Goal: Task Accomplishment & Management: Use online tool/utility

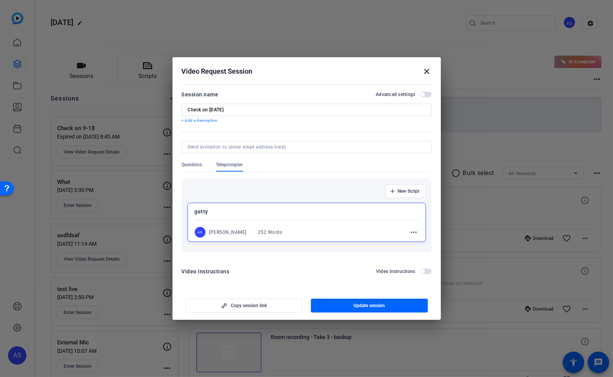
click at [427, 70] on mat-icon "close" at bounding box center [427, 71] width 9 height 9
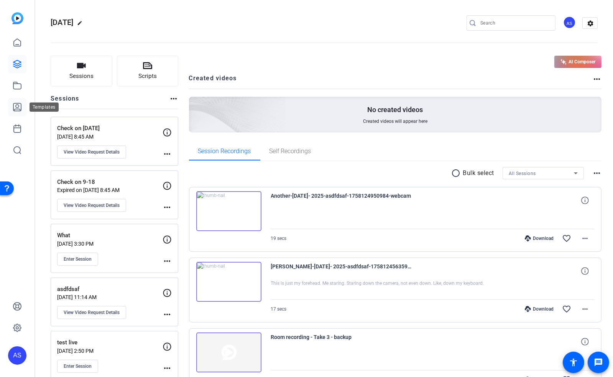
click at [17, 110] on icon at bounding box center [17, 106] width 9 height 9
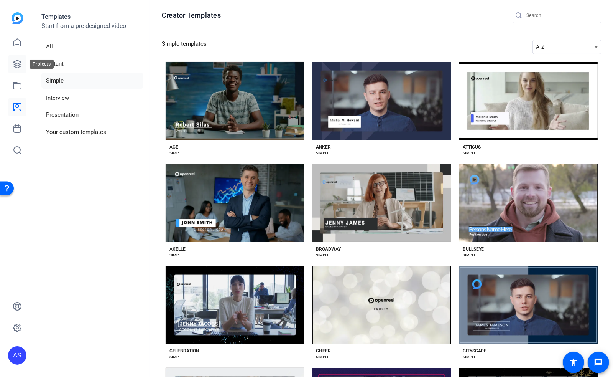
click at [16, 64] on icon at bounding box center [17, 64] width 8 height 8
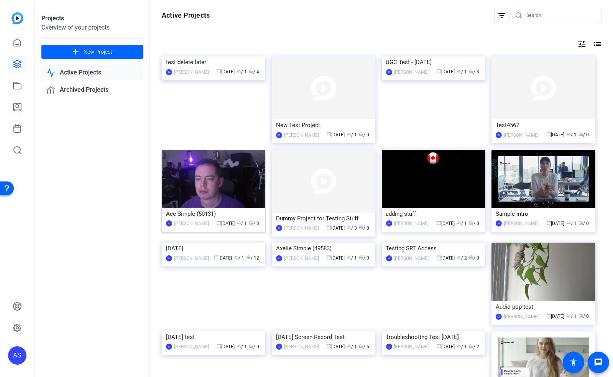
click at [202, 195] on img at bounding box center [214, 179] width 104 height 58
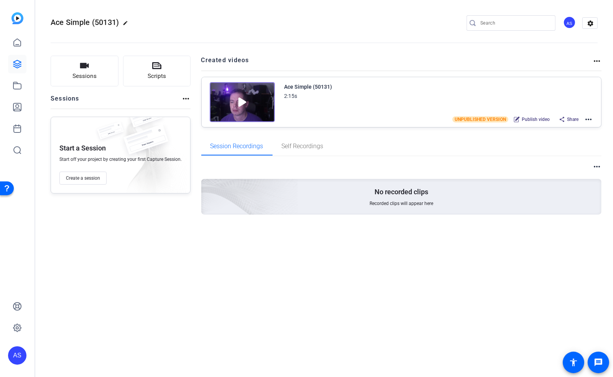
click at [588, 119] on mat-icon "more_horiz" at bounding box center [588, 119] width 9 height 9
click at [568, 129] on span "Edit in Creator" at bounding box center [560, 128] width 53 height 9
click at [590, 116] on mat-icon "more_horiz" at bounding box center [588, 119] width 9 height 9
click at [555, 130] on span "Edit in Creator" at bounding box center [560, 128] width 53 height 9
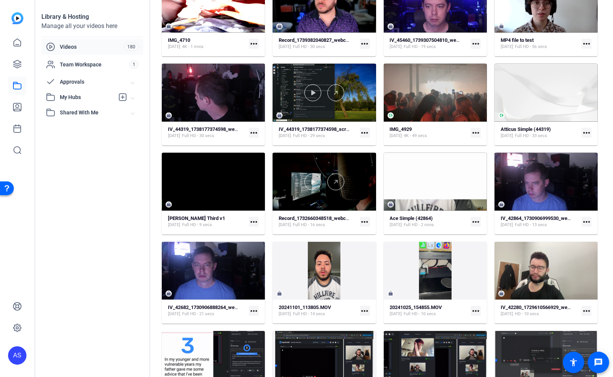
scroll to position [994, 0]
